Goal: Task Accomplishment & Management: Manage account settings

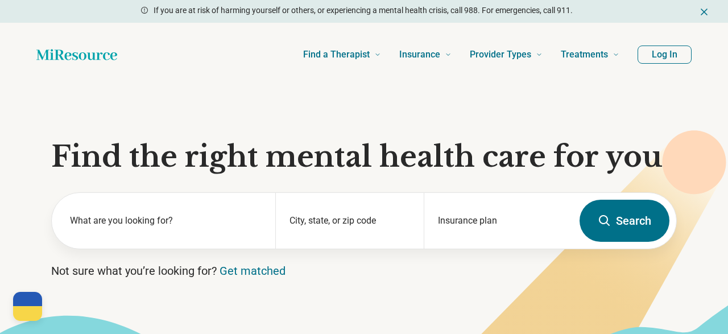
click at [667, 56] on button "Log In" at bounding box center [665, 55] width 54 height 18
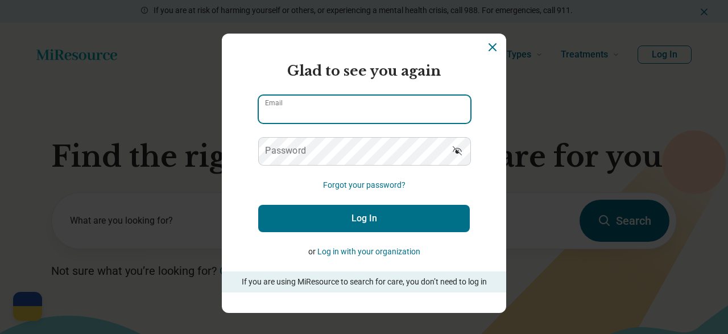
click at [411, 120] on input "Email" at bounding box center [365, 109] width 212 height 27
type input "**********"
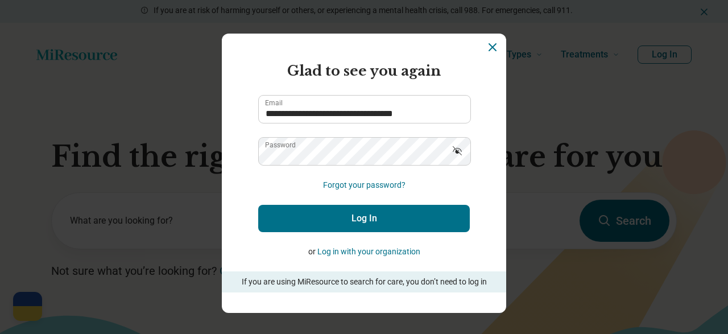
click at [354, 218] on button "Log In" at bounding box center [364, 218] width 212 height 27
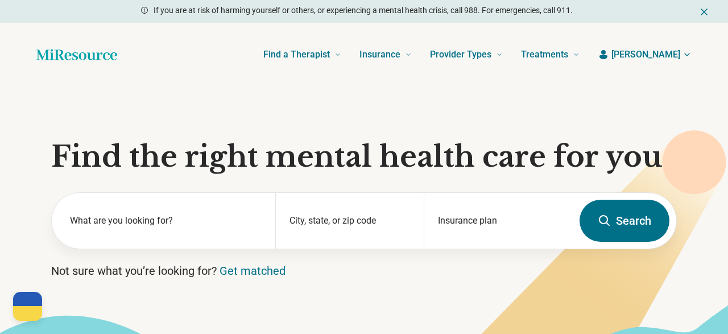
click at [674, 51] on span "[PERSON_NAME]" at bounding box center [646, 55] width 69 height 14
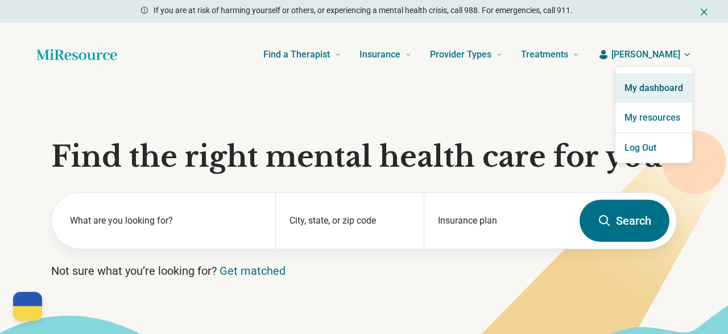
click at [645, 92] on link "My dashboard" at bounding box center [654, 88] width 77 height 30
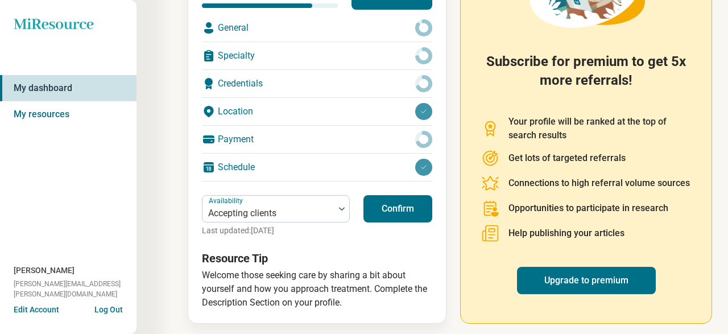
scroll to position [200, 0]
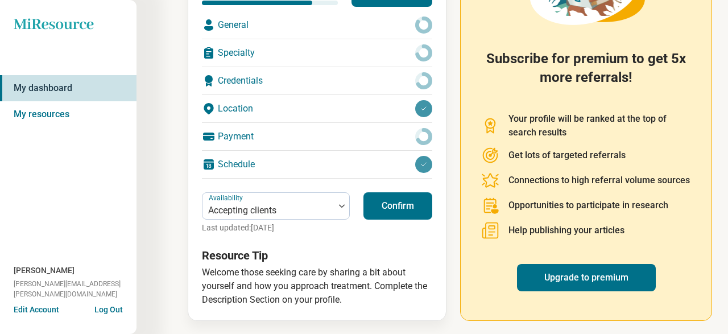
click at [398, 204] on button "Confirm" at bounding box center [398, 205] width 69 height 27
click at [294, 164] on div "Schedule" at bounding box center [317, 164] width 230 height 27
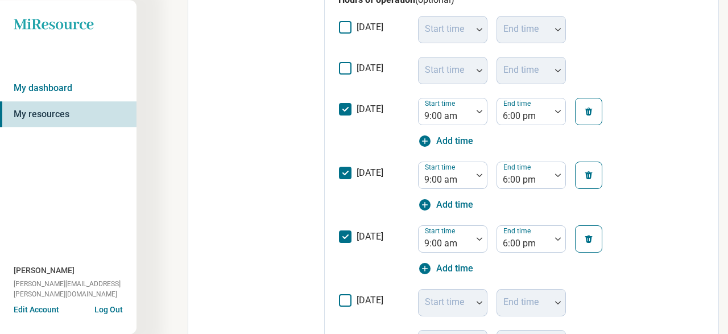
scroll to position [405, 0]
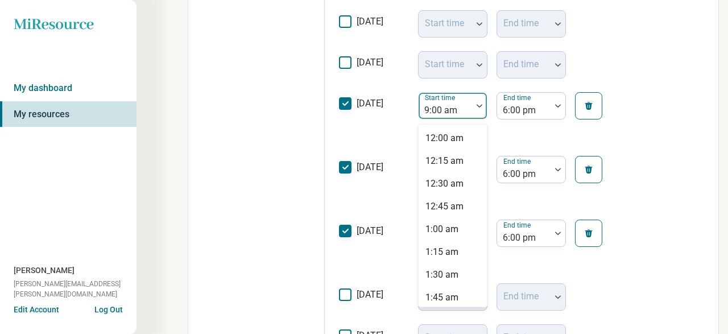
click at [478, 106] on img at bounding box center [480, 105] width 6 height 3
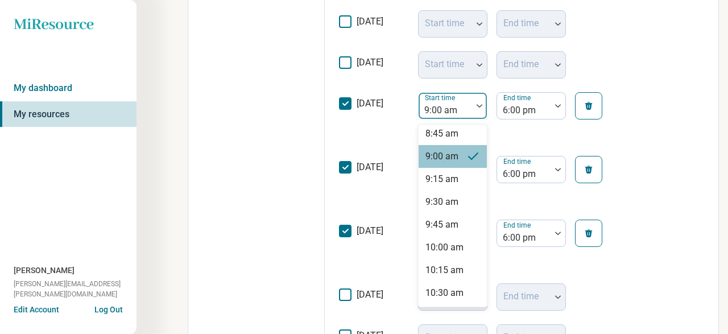
scroll to position [805, 0]
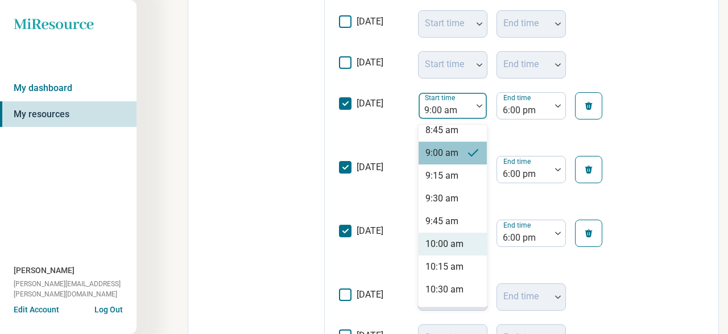
click at [453, 248] on div "10:00 am" at bounding box center [445, 244] width 38 height 14
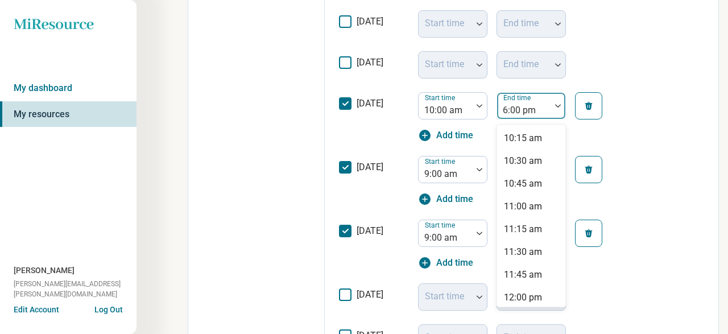
click at [557, 110] on div at bounding box center [558, 106] width 15 height 26
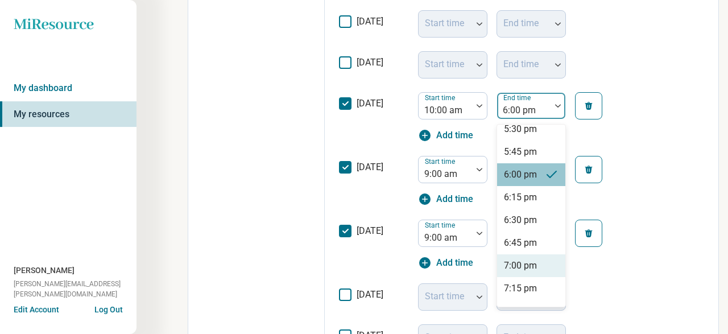
click at [525, 271] on div "7:00 pm" at bounding box center [520, 266] width 33 height 14
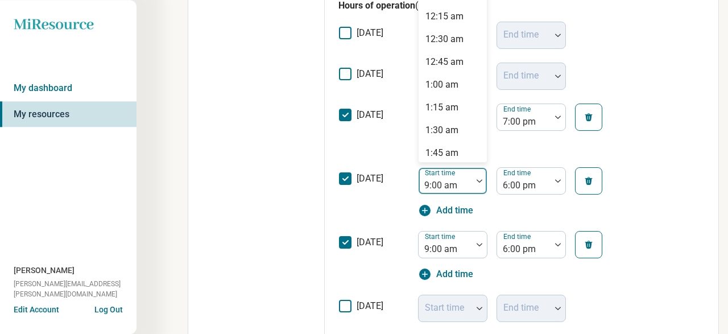
scroll to position [377, 0]
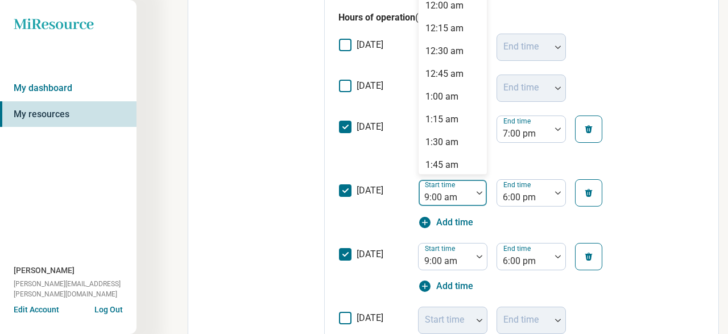
click at [480, 179] on div "72 results available. Use Up and Down to choose options, press Enter to select …" at bounding box center [452, 192] width 69 height 27
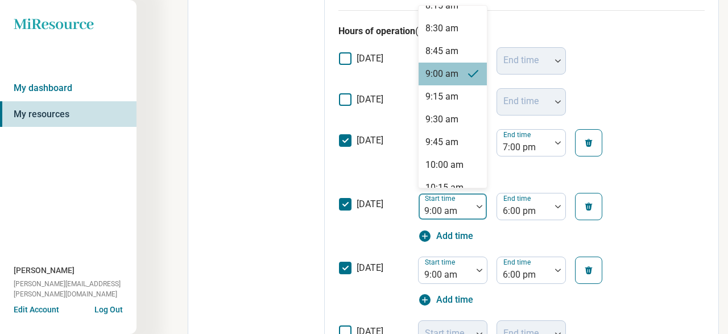
scroll to position [769, 0]
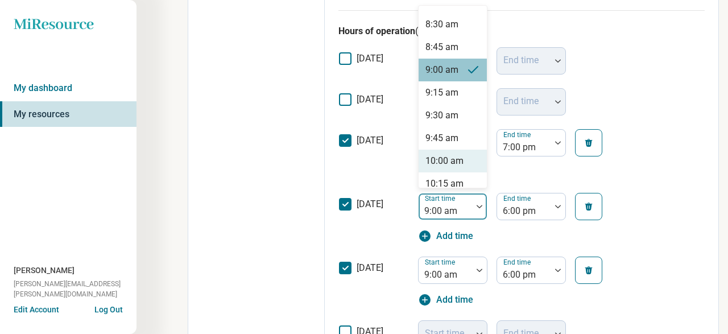
click at [467, 164] on div "10:00 am" at bounding box center [453, 161] width 68 height 23
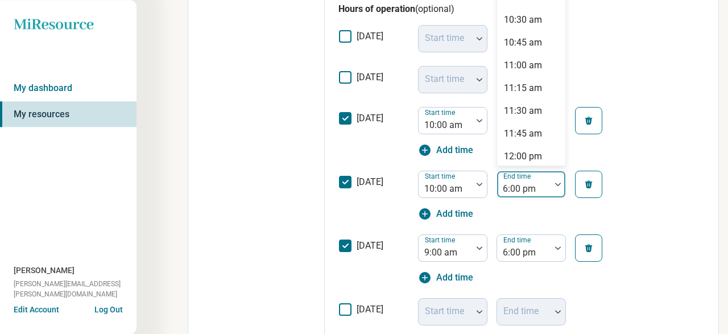
click at [558, 212] on div "[DATE] Start time End time [DATE] Start time End time [DATE] Start time 10:00 a…" at bounding box center [522, 195] width 366 height 341
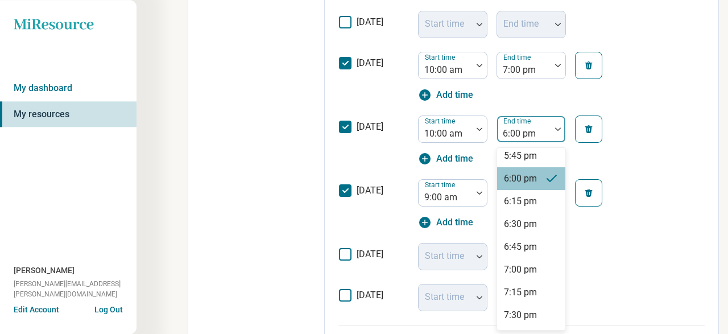
scroll to position [696, 0]
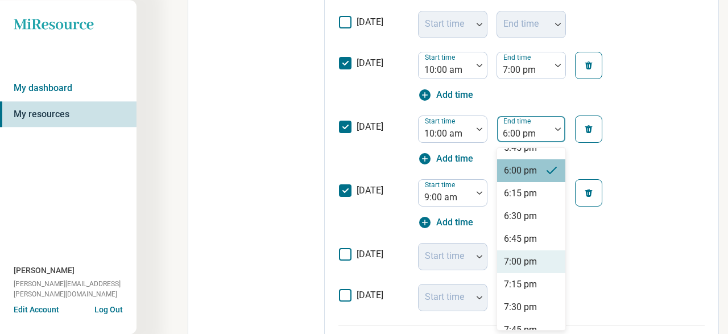
click at [537, 265] on div "7:00 pm" at bounding box center [531, 261] width 68 height 23
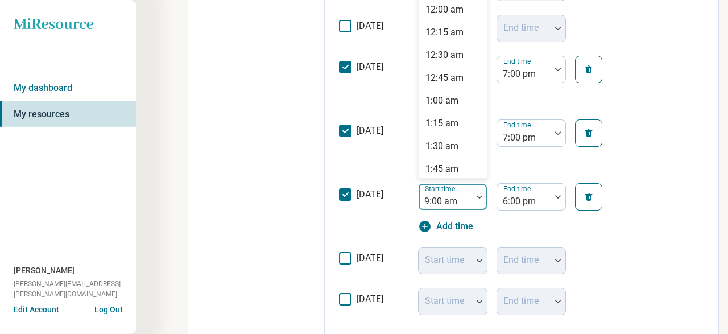
scroll to position [435, 0]
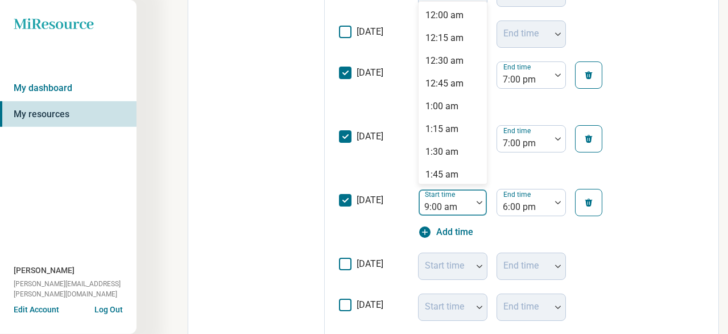
click at [482, 195] on div at bounding box center [479, 202] width 15 height 26
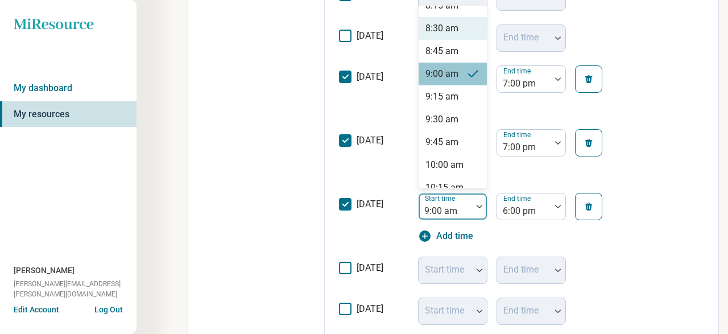
scroll to position [805, 0]
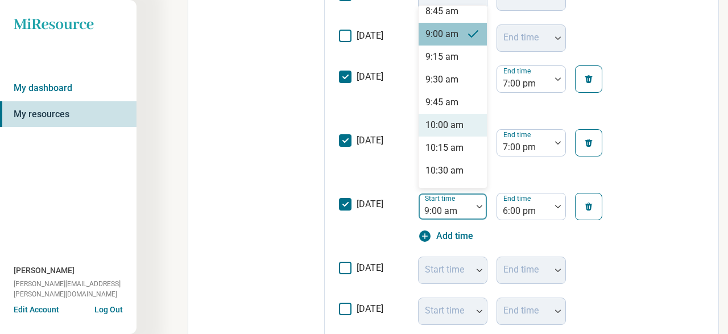
click at [460, 121] on div "10:00 am" at bounding box center [445, 125] width 38 height 14
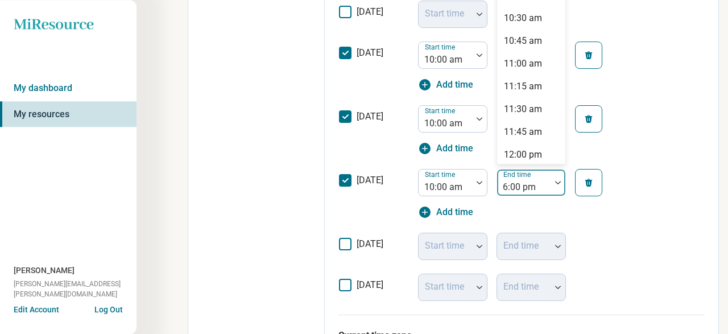
scroll to position [489, 0]
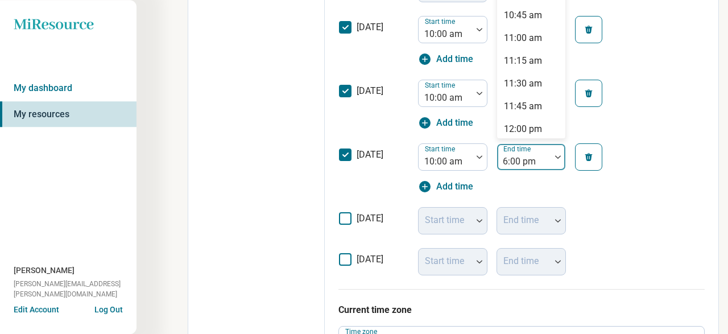
click at [554, 209] on div "[DATE] Start time End time [DATE] Start time End time [DATE] Start time 10:00 a…" at bounding box center [522, 104] width 366 height 341
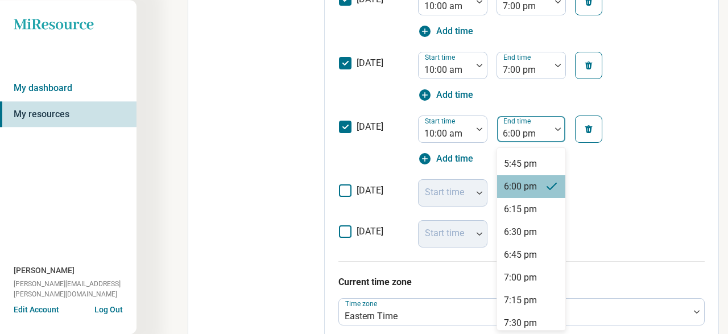
scroll to position [683, 0]
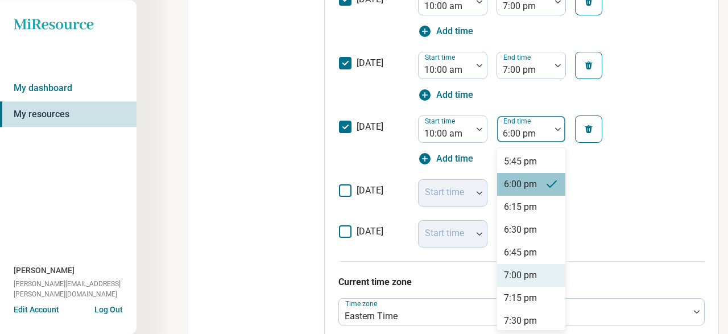
click at [521, 274] on div "7:00 pm" at bounding box center [520, 276] width 33 height 14
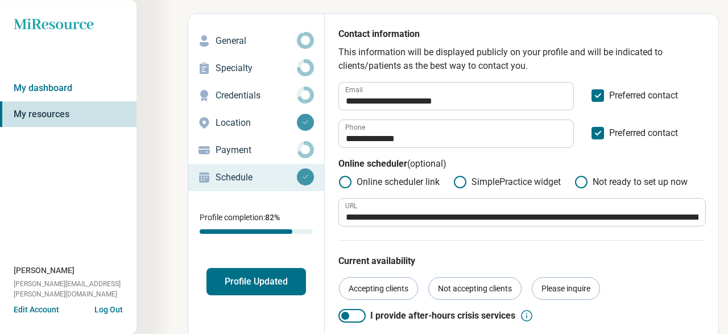
scroll to position [39, 0]
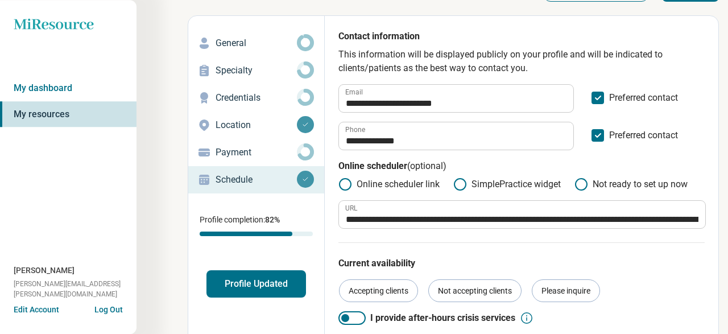
click at [274, 277] on button "Profile Updated" at bounding box center [257, 283] width 100 height 27
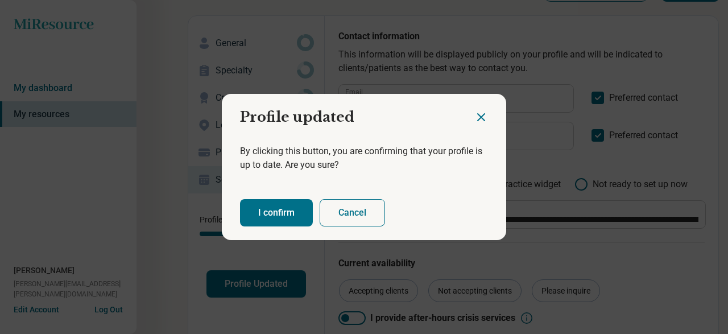
click at [283, 213] on button "I confirm" at bounding box center [276, 212] width 73 height 27
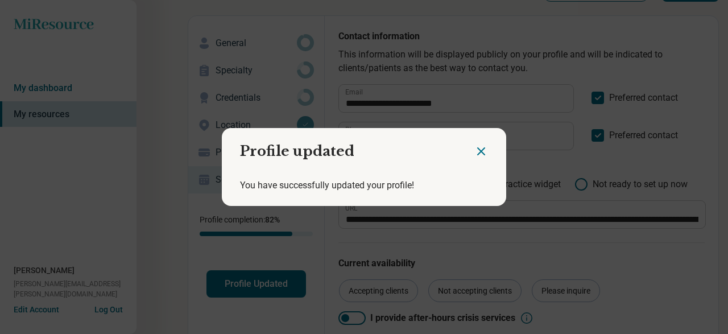
click at [480, 148] on icon "Close dialog" at bounding box center [482, 152] width 14 height 14
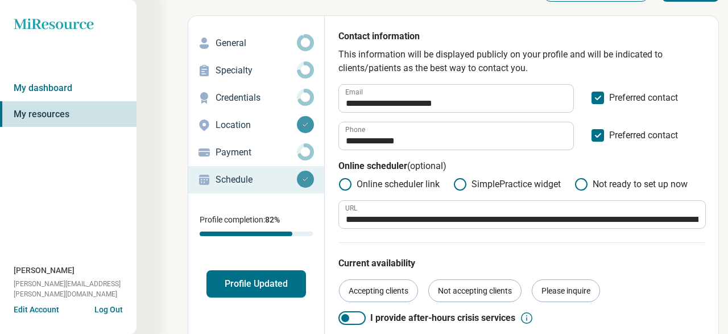
click at [281, 283] on button "Profile Updated" at bounding box center [257, 283] width 100 height 27
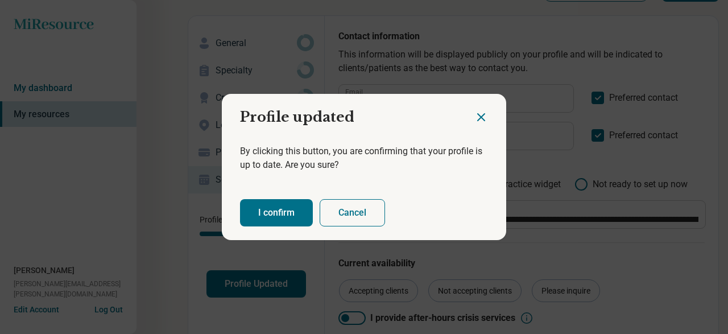
click at [278, 209] on button "I confirm" at bounding box center [276, 212] width 73 height 27
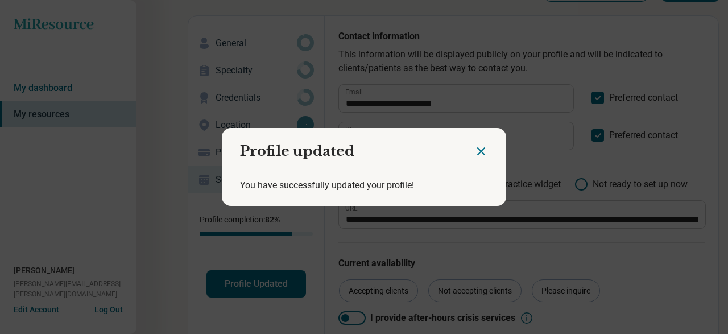
click at [481, 151] on icon "Close dialog" at bounding box center [481, 151] width 7 height 7
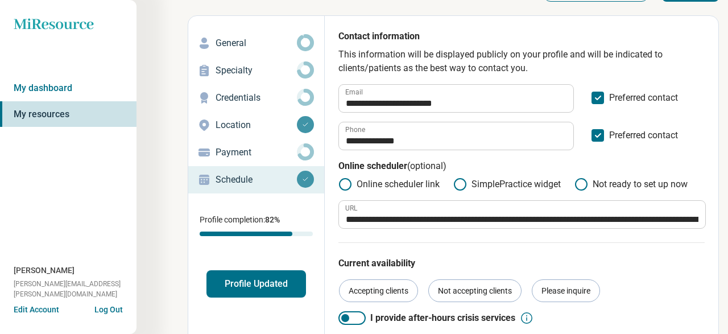
scroll to position [0, 0]
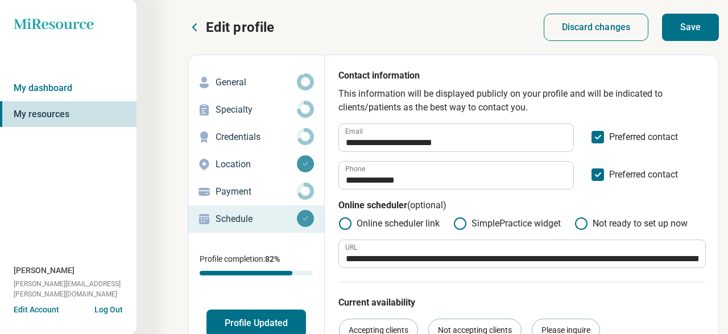
click at [695, 32] on button "Save" at bounding box center [690, 27] width 57 height 27
